Goal: Information Seeking & Learning: Check status

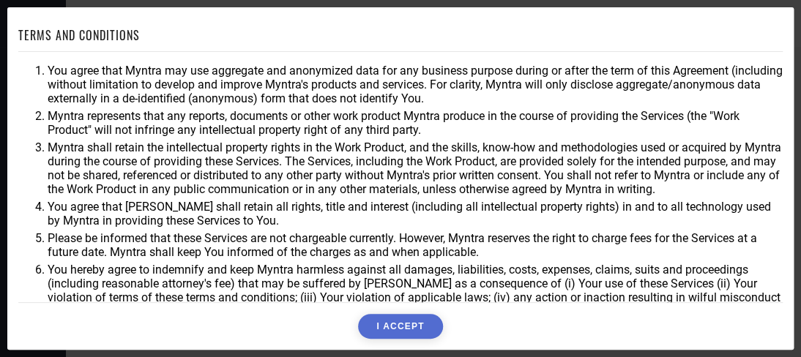
click at [411, 314] on button "I ACCEPT" at bounding box center [400, 326] width 84 height 25
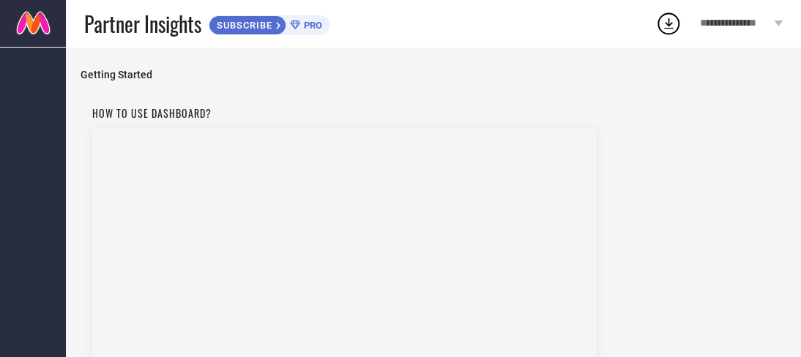
scroll to position [173, 0]
click at [615, 213] on span "SKIP »" at bounding box center [630, 217] width 38 height 15
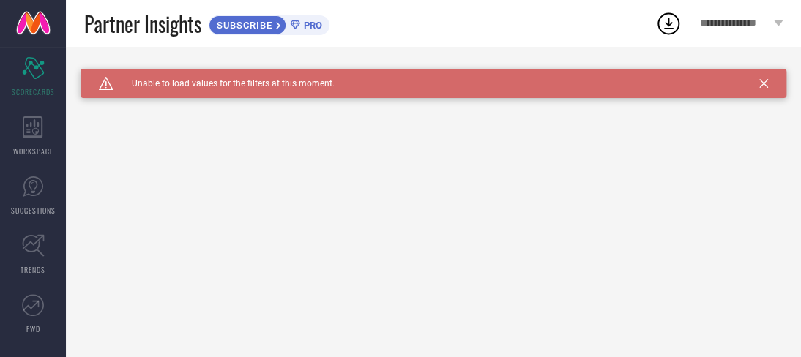
click at [763, 86] on icon at bounding box center [764, 83] width 9 height 9
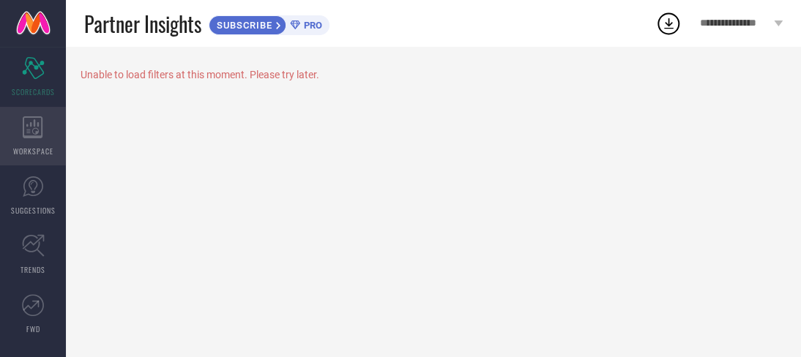
click at [19, 141] on div "WORKSPACE" at bounding box center [33, 136] width 66 height 59
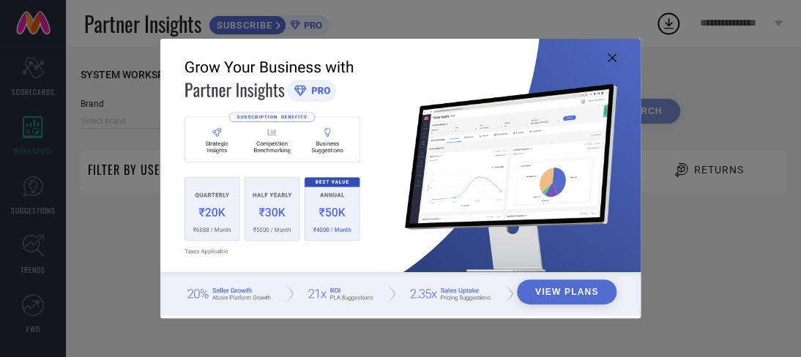
click at [565, 292] on button "View Plans" at bounding box center [567, 292] width 100 height 25
type input "1 STOP FASHION"
type input "All"
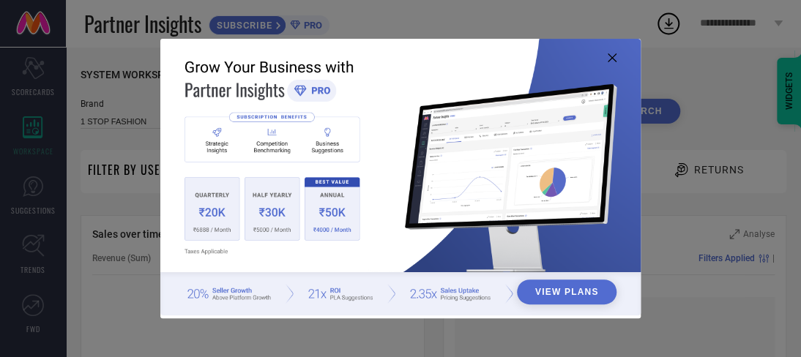
click at [612, 55] on icon at bounding box center [612, 57] width 9 height 9
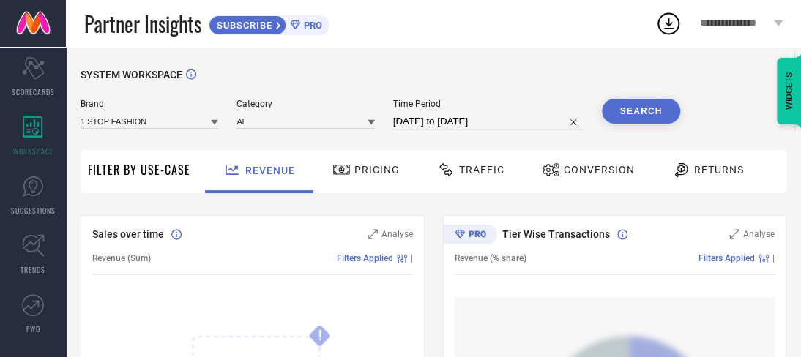
click at [373, 174] on span "Pricing" at bounding box center [377, 170] width 45 height 12
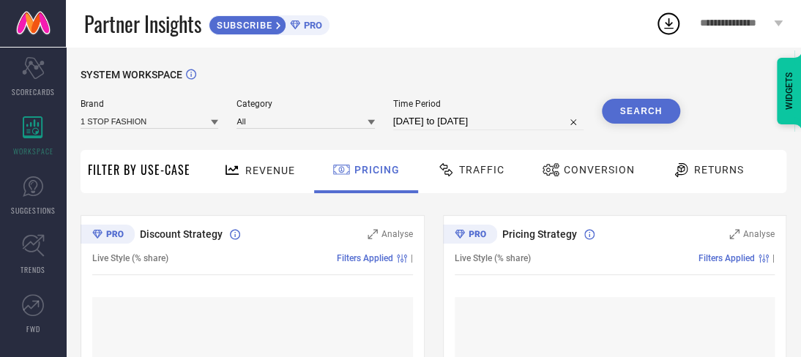
click at [211, 120] on icon at bounding box center [214, 122] width 7 height 7
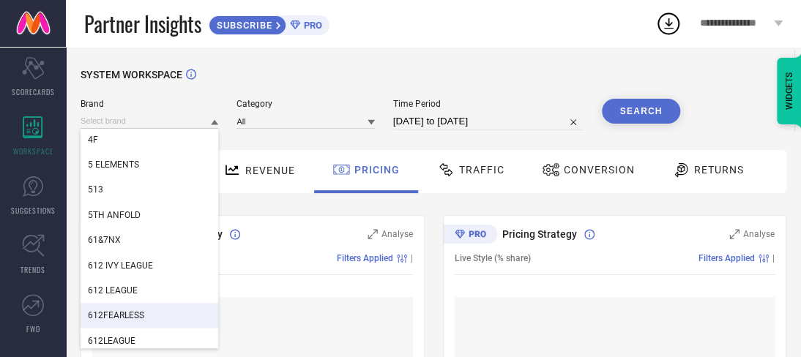
scroll to position [1026, 0]
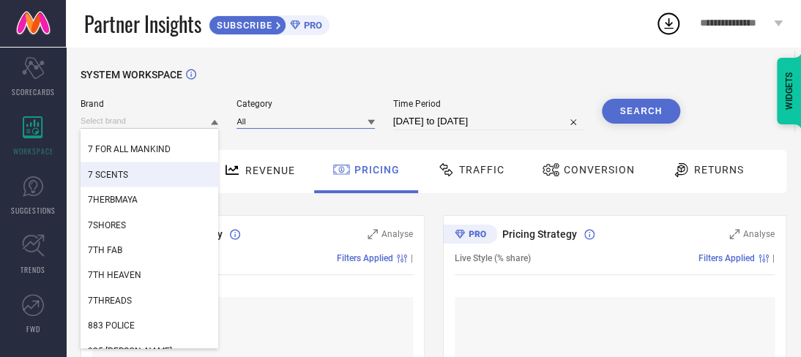
click at [278, 126] on input at bounding box center [306, 121] width 138 height 15
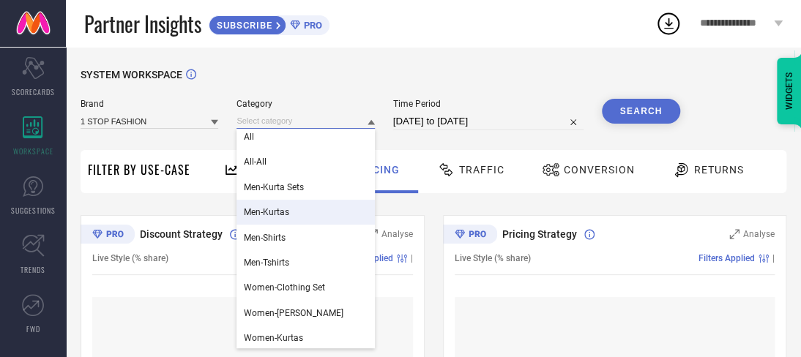
scroll to position [7, 0]
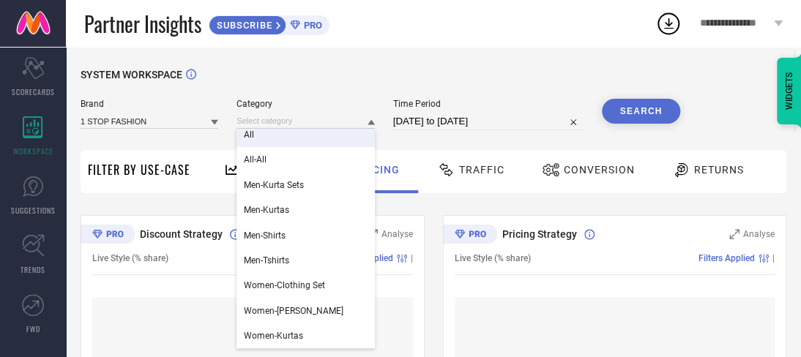
drag, startPoint x: 359, startPoint y: 83, endPoint x: 360, endPoint y: 95, distance: 12.5
click at [360, 95] on div "SYSTEM WORKSPACE" at bounding box center [434, 84] width 706 height 30
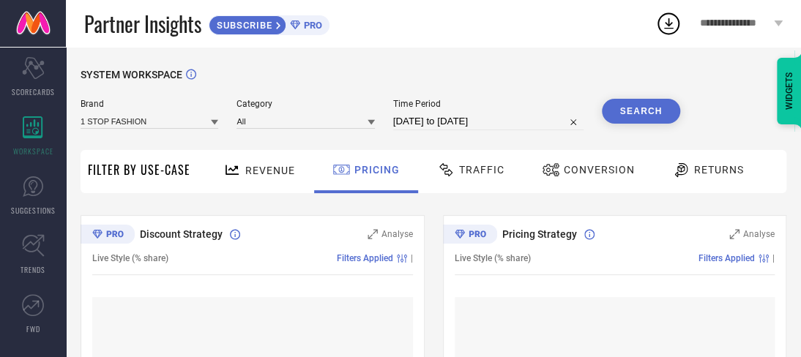
click at [482, 173] on span "Traffic" at bounding box center [481, 170] width 45 height 12
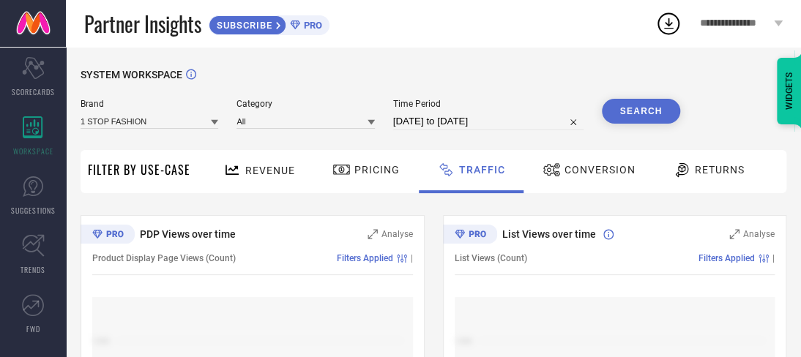
click at [590, 165] on span "Conversion" at bounding box center [600, 170] width 71 height 12
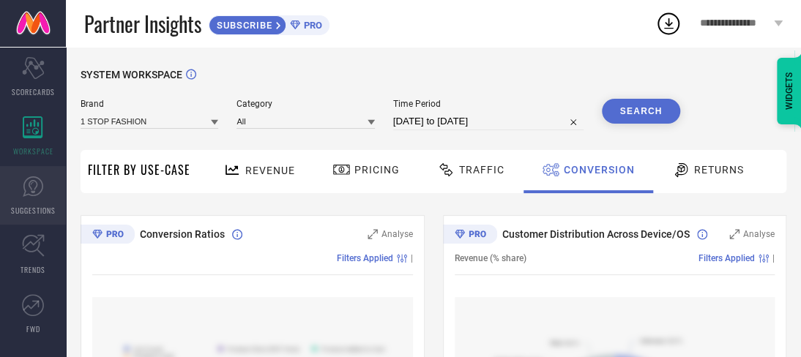
click at [22, 193] on icon at bounding box center [33, 187] width 22 height 22
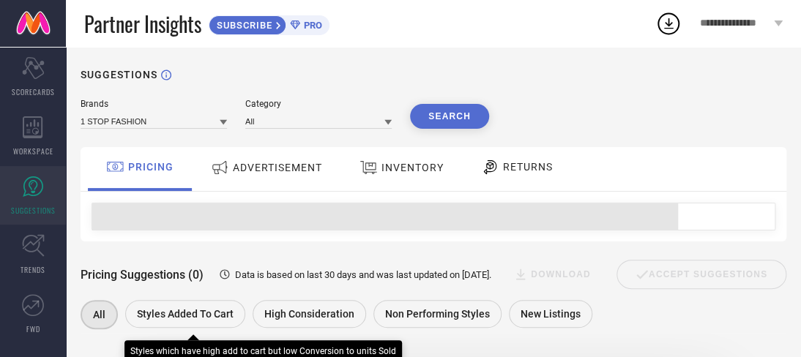
click at [196, 314] on span "Styles Added To Cart" at bounding box center [185, 314] width 97 height 12
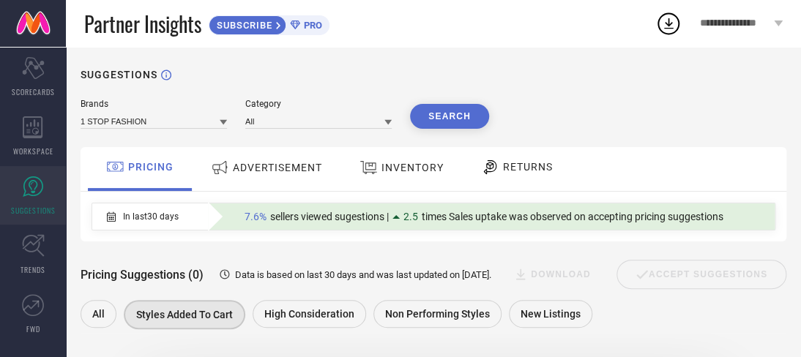
drag, startPoint x: 519, startPoint y: 114, endPoint x: 259, endPoint y: 133, distance: 260.8
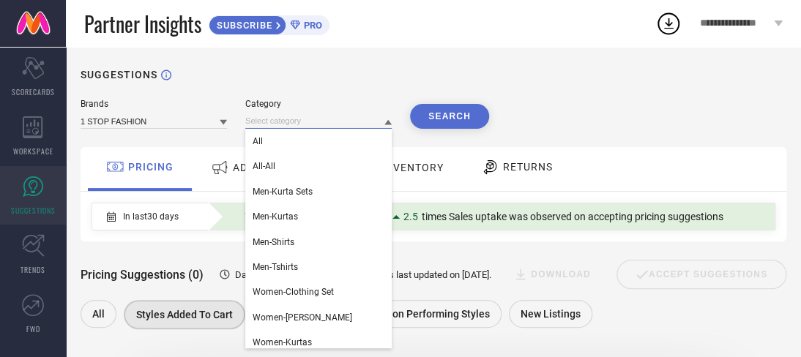
click at [382, 129] on input at bounding box center [318, 121] width 147 height 15
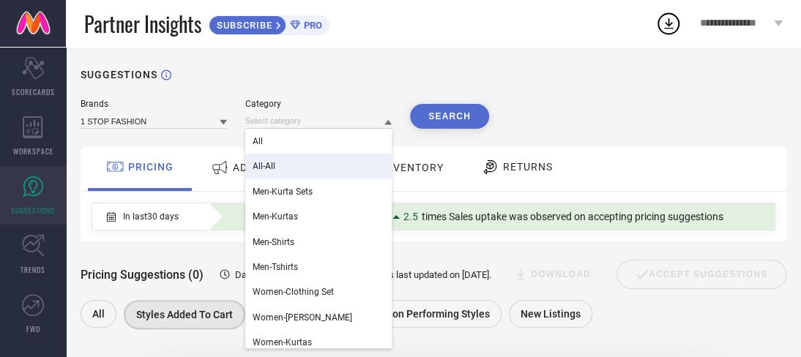
drag, startPoint x: 309, startPoint y: 171, endPoint x: 300, endPoint y: 148, distance: 24.6
click at [302, 155] on div "All-All" at bounding box center [318, 166] width 147 height 25
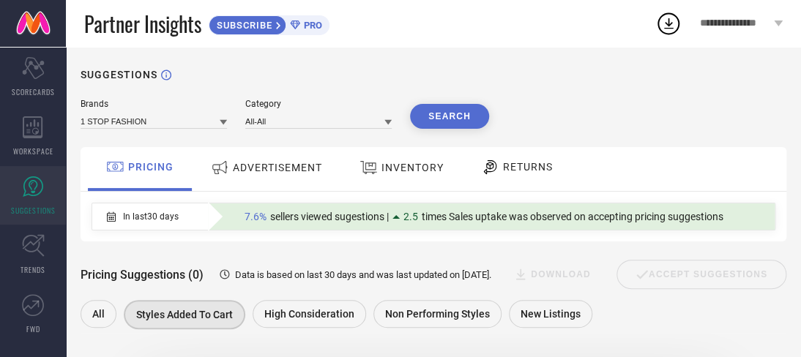
click at [396, 174] on span "INVENTORY" at bounding box center [413, 168] width 62 height 12
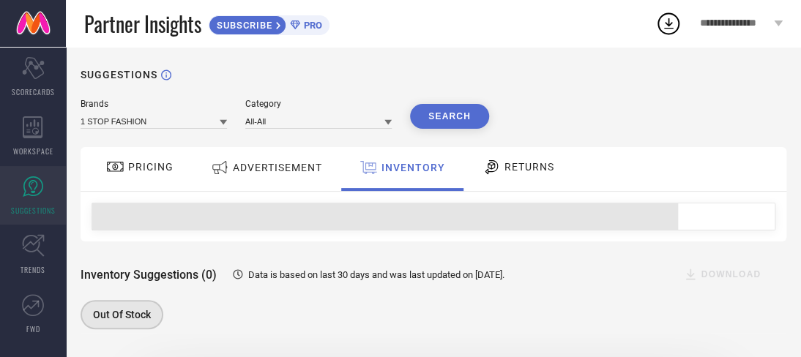
click at [527, 166] on span "RETURNS" at bounding box center [530, 167] width 50 height 12
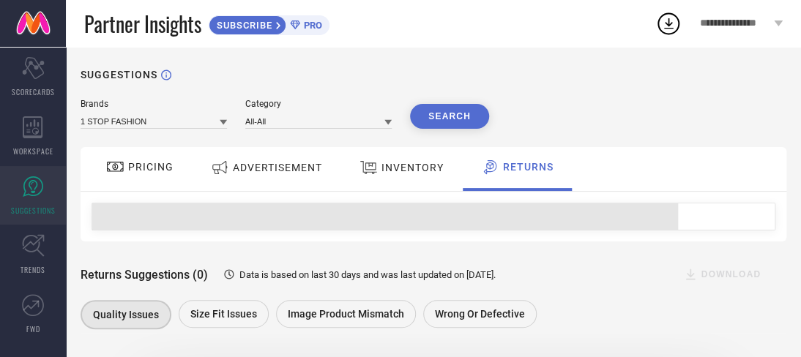
click at [416, 162] on span "INVENTORY" at bounding box center [413, 168] width 62 height 12
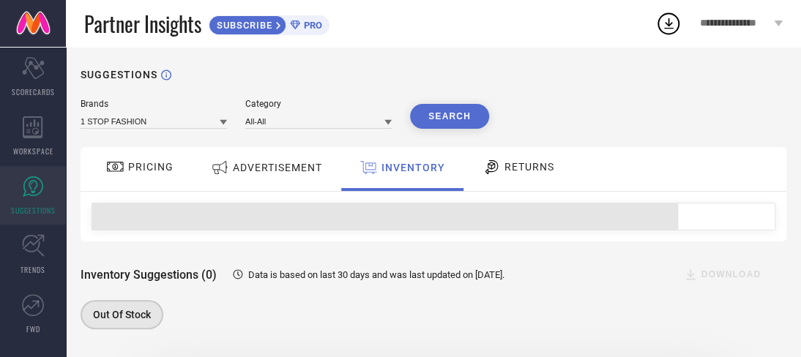
click at [299, 160] on div "ADVERTISEMENT" at bounding box center [266, 168] width 119 height 26
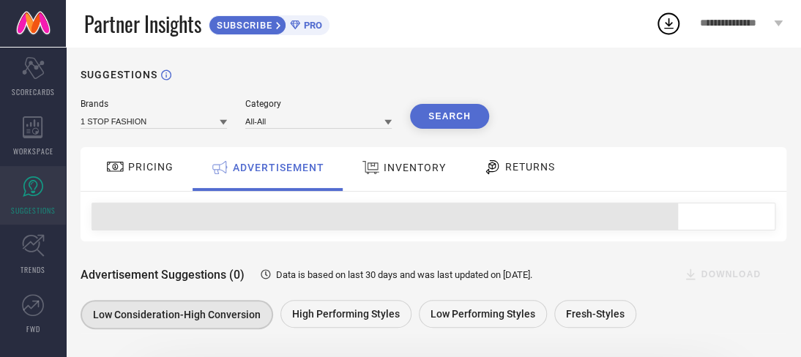
click at [149, 156] on div "PRICING" at bounding box center [140, 167] width 75 height 25
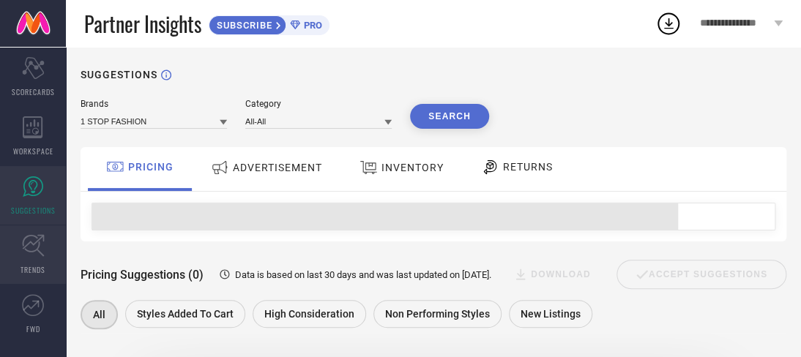
click at [32, 250] on icon at bounding box center [33, 245] width 23 height 23
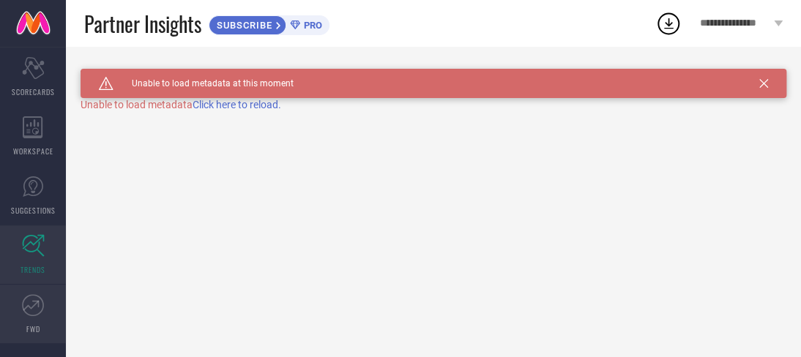
click at [26, 311] on icon at bounding box center [33, 305] width 22 height 22
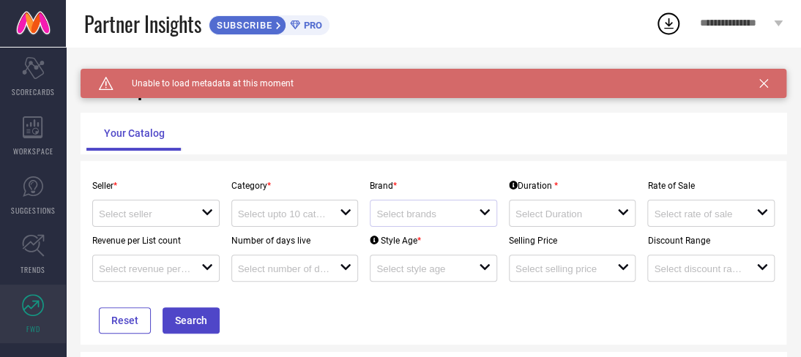
click at [423, 226] on div "open" at bounding box center [433, 213] width 127 height 27
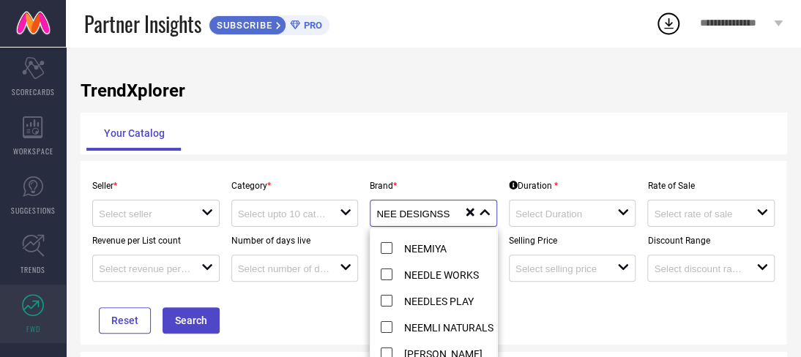
scroll to position [73, 0]
type input "NEE DESIGNSS"
click at [544, 336] on div "Seller * open Category * open Brand * NEE DESIGNSS close reset Duration * open …" at bounding box center [434, 253] width 706 height 184
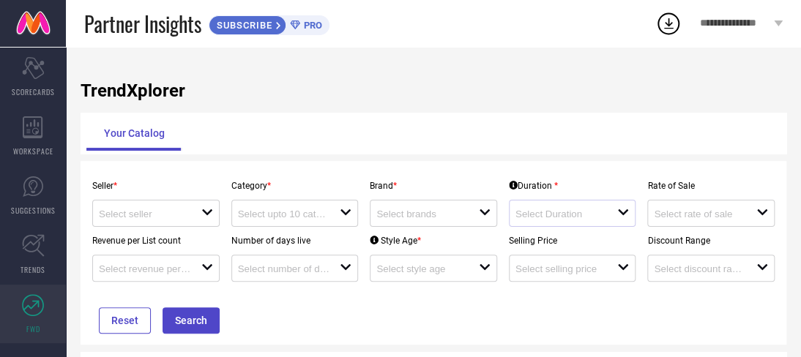
click at [562, 225] on div "open" at bounding box center [572, 213] width 127 height 27
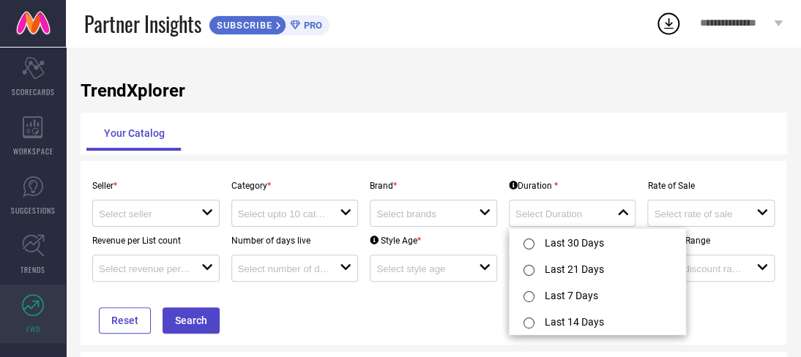
click at [322, 334] on div "Seller * open Category * open Brand * open Duration * close Rate of Sale open R…" at bounding box center [433, 253] width 694 height 162
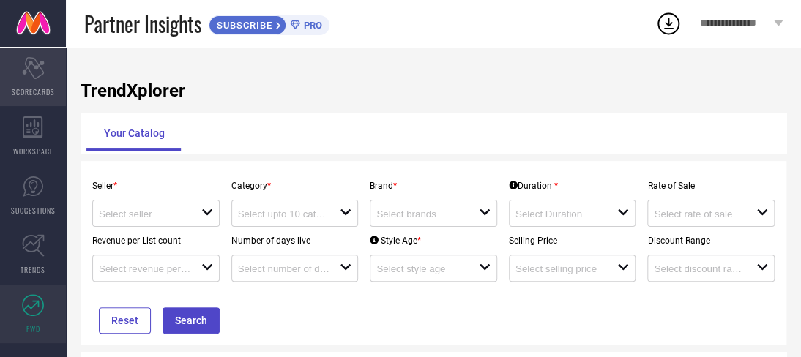
click at [40, 91] on span "SCORECARDS" at bounding box center [33, 91] width 43 height 11
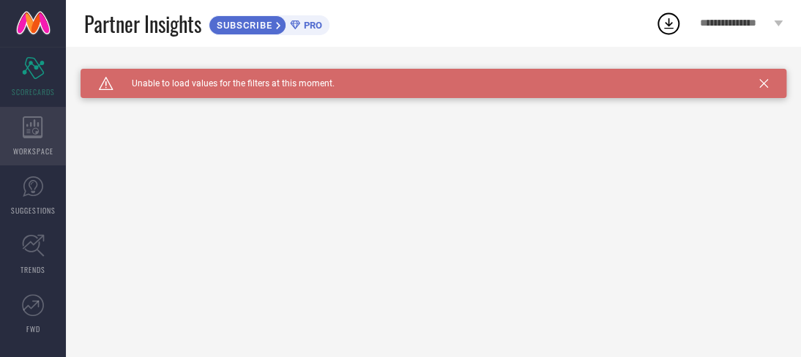
click at [29, 127] on icon at bounding box center [33, 127] width 21 height 22
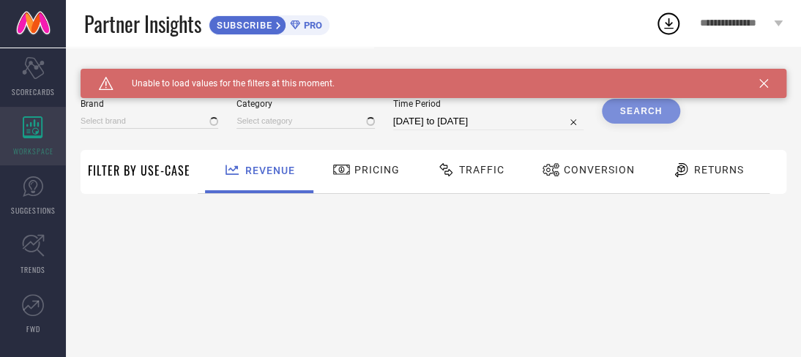
type input "1 STOP FASHION"
type input "All"
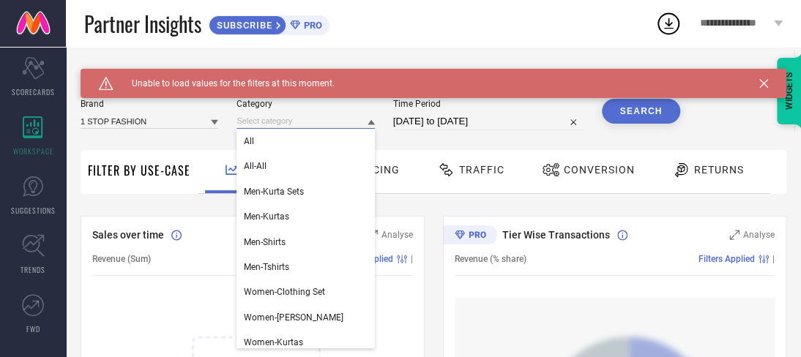
click at [328, 121] on input at bounding box center [306, 121] width 138 height 15
click at [278, 149] on div "All" at bounding box center [306, 141] width 138 height 25
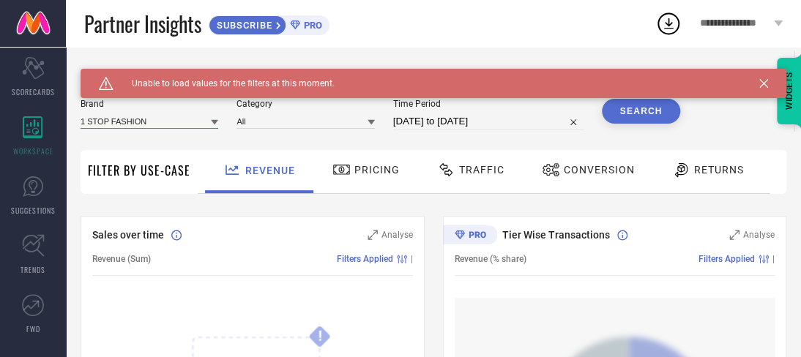
click at [185, 115] on input at bounding box center [150, 121] width 138 height 15
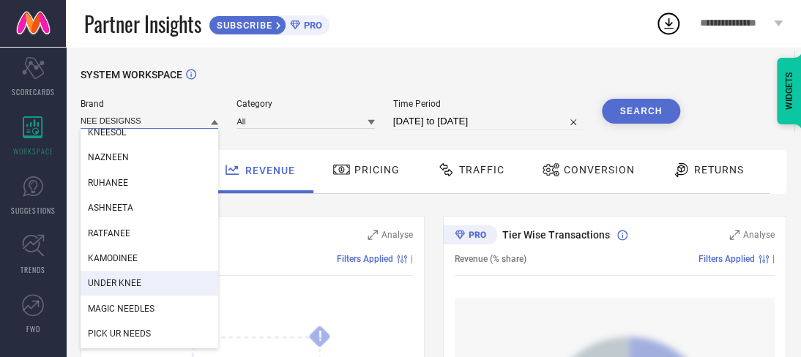
scroll to position [334, 0]
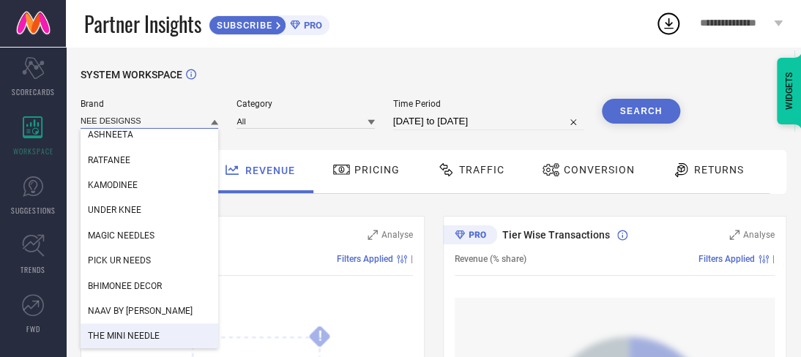
type input "NEE DESIGNSS"
click at [203, 339] on div "THE MINI NEEDLE" at bounding box center [150, 336] width 138 height 25
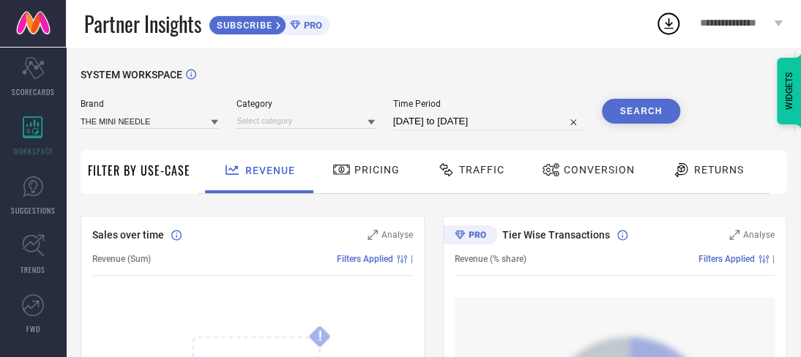
click at [217, 125] on icon at bounding box center [214, 122] width 7 height 7
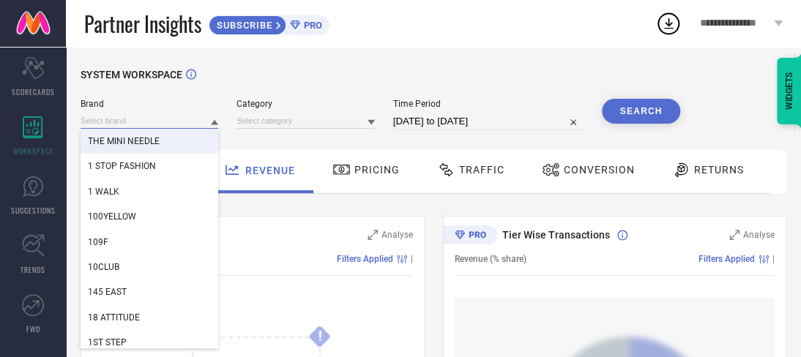
click at [141, 119] on input at bounding box center [150, 121] width 138 height 15
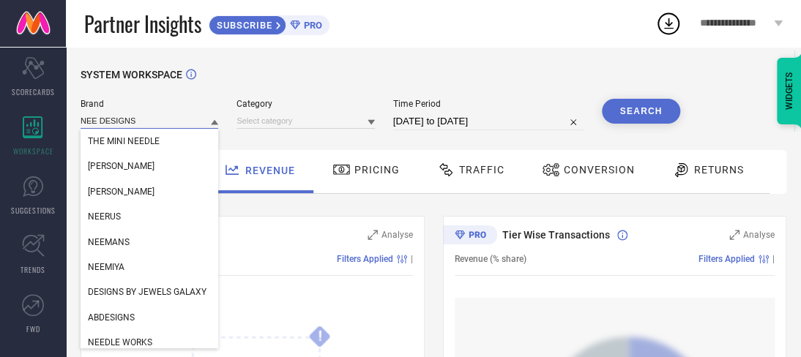
type input "NEE DESIGNSS"
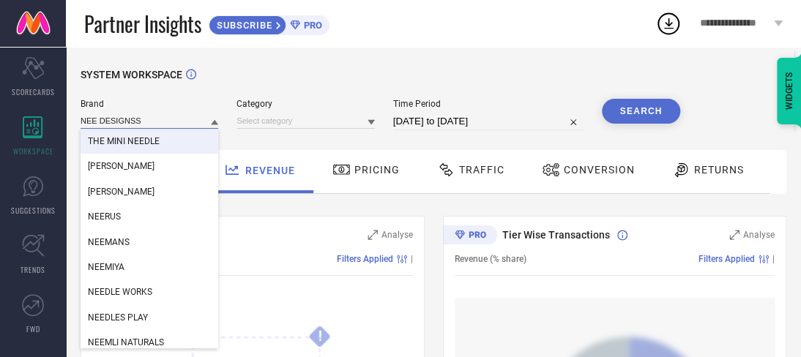
click at [168, 124] on input "NEE DESIGNSS" at bounding box center [150, 121] width 138 height 15
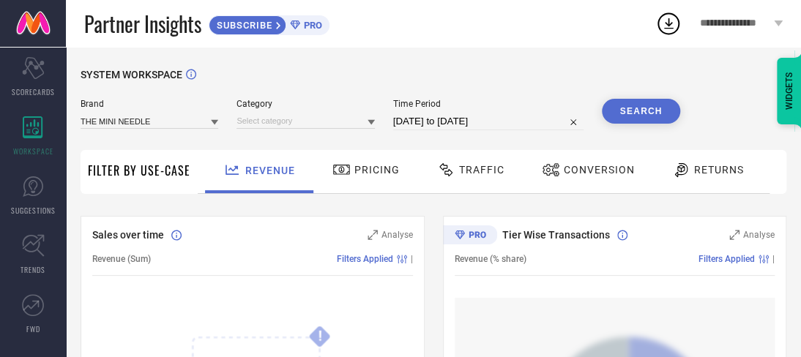
click at [631, 113] on button "Search" at bounding box center [641, 111] width 79 height 25
click at [624, 116] on div "Search" at bounding box center [641, 111] width 79 height 25
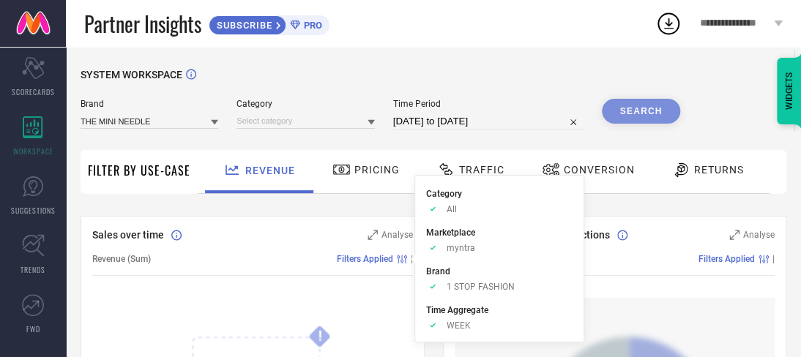
click at [275, 267] on div "Revenue (Sum) Filters Applied |" at bounding box center [252, 259] width 321 height 34
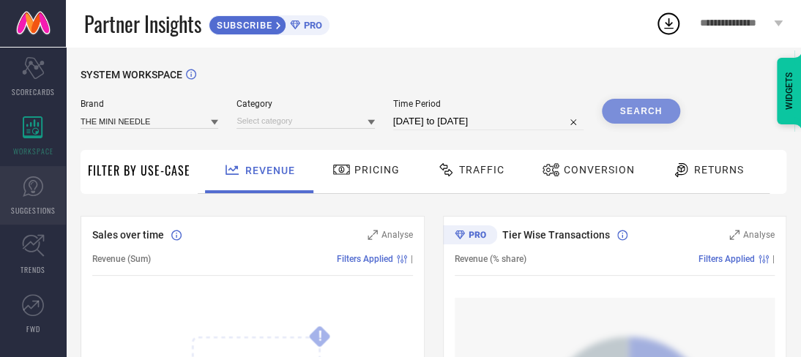
click at [40, 196] on icon at bounding box center [33, 187] width 22 height 22
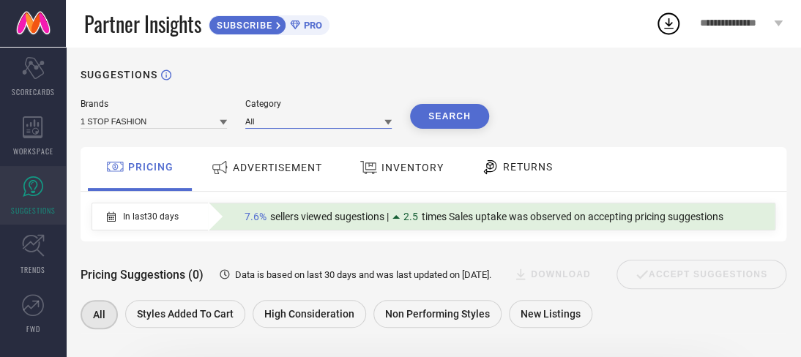
click at [301, 114] on input at bounding box center [318, 121] width 147 height 15
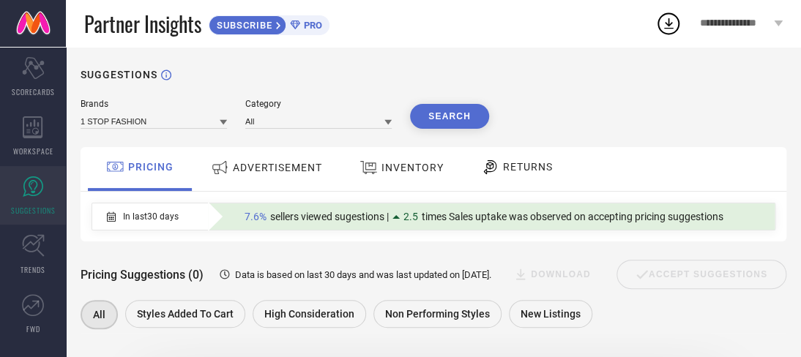
click at [197, 212] on div "In last 30 days 7.6% sellers viewed sugestions | 2.5 times Sales uptake was obs…" at bounding box center [429, 217] width 675 height 26
click at [252, 170] on span "ADVERTISEMENT" at bounding box center [277, 168] width 89 height 12
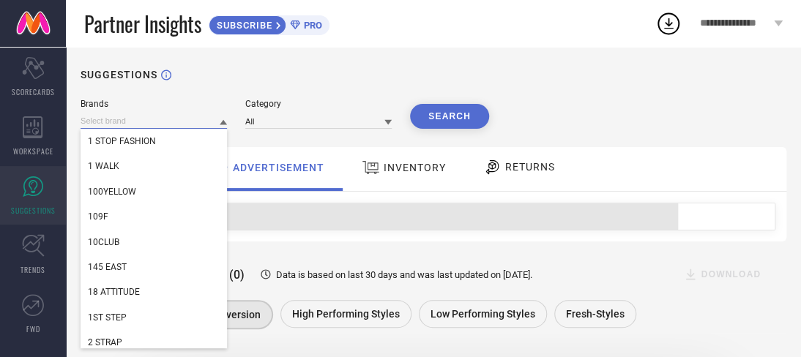
click at [136, 121] on input at bounding box center [154, 121] width 147 height 15
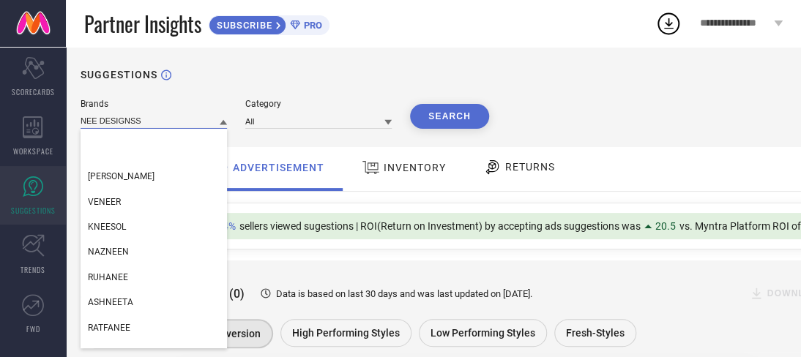
scroll to position [334, 0]
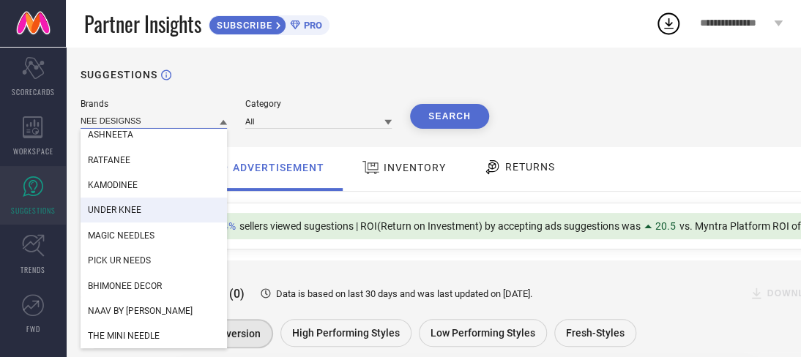
type input "NEE DESIGNSS"
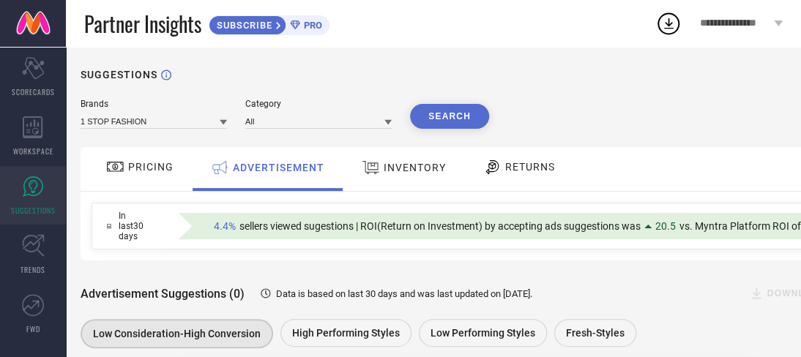
click at [305, 24] on span "PRO" at bounding box center [311, 25] width 22 height 11
